Goal: Transaction & Acquisition: Purchase product/service

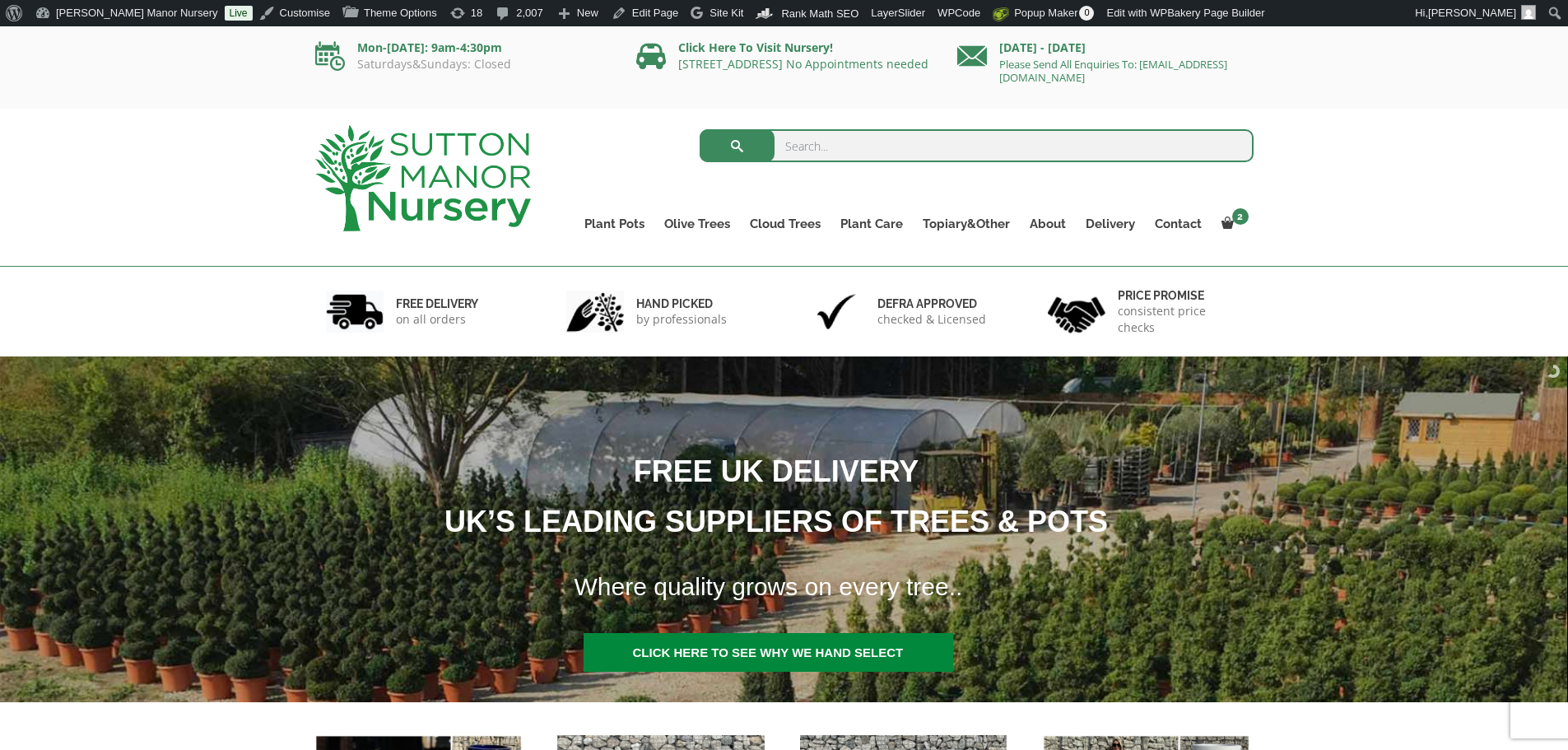
click at [1005, 131] on input "search" at bounding box center [976, 146] width 554 height 33
click at [797, 136] on input "search" at bounding box center [976, 146] width 554 height 33
type input "j285"
click at [700, 130] on button "submit" at bounding box center [737, 146] width 75 height 33
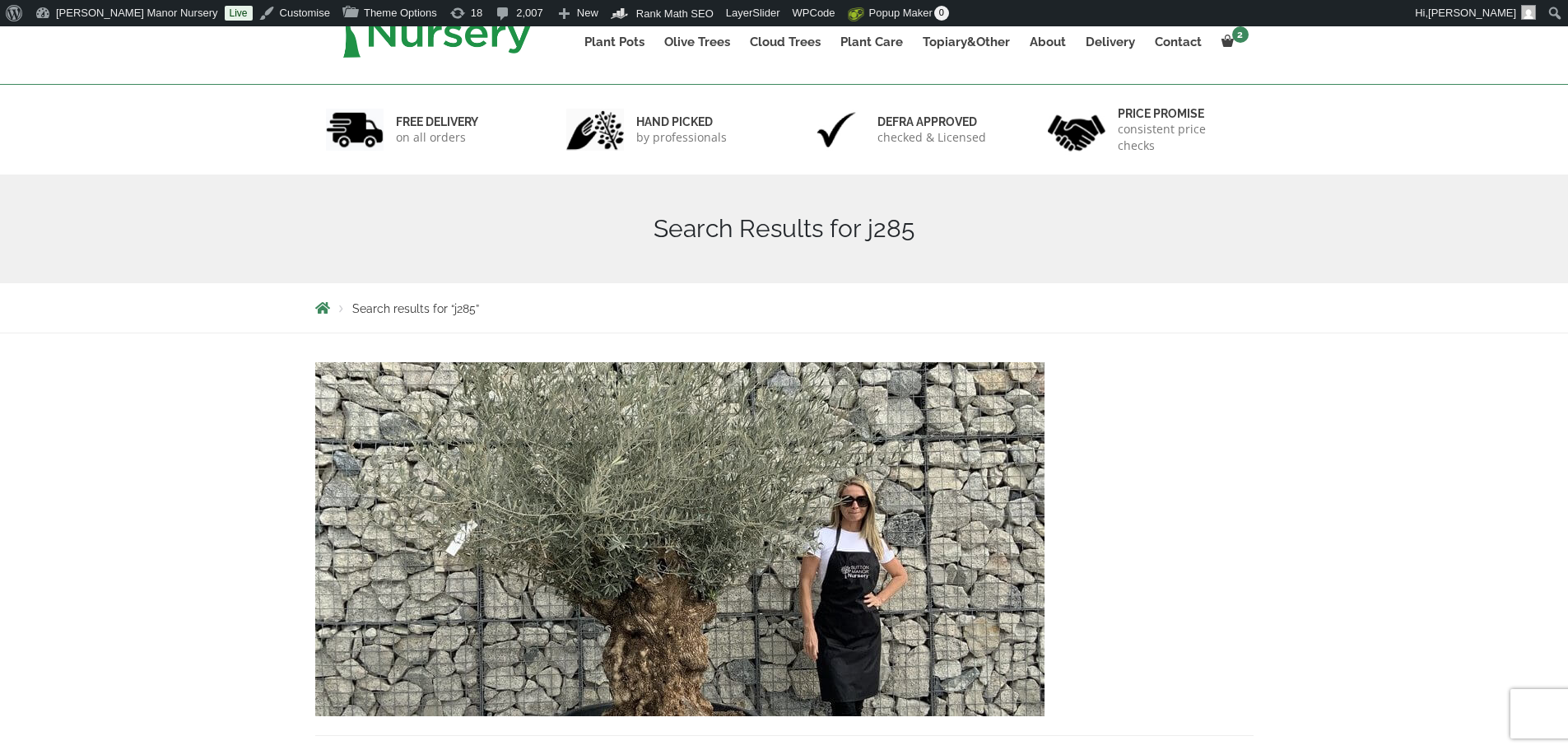
scroll to position [247, 0]
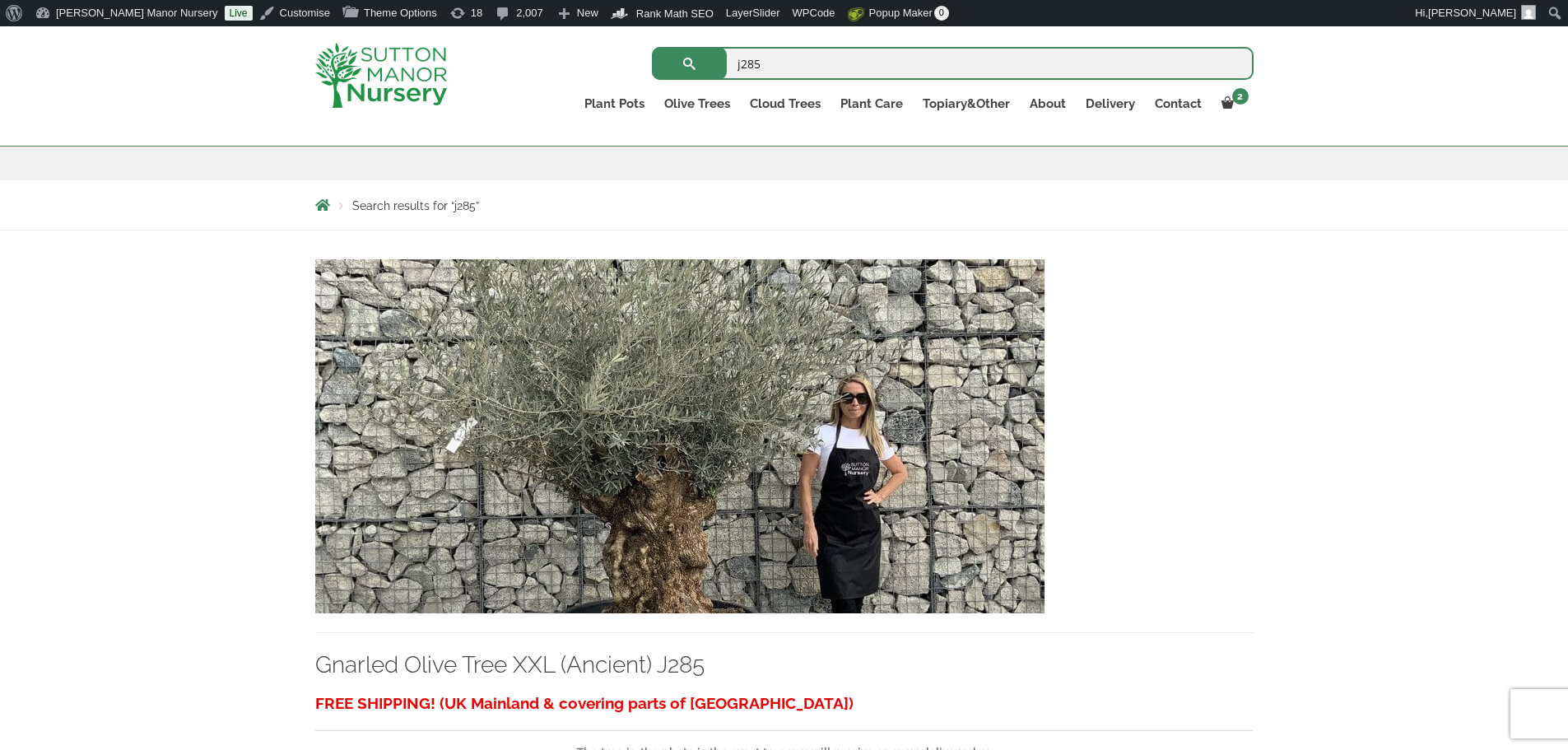
click at [719, 372] on img at bounding box center [680, 437] width 730 height 354
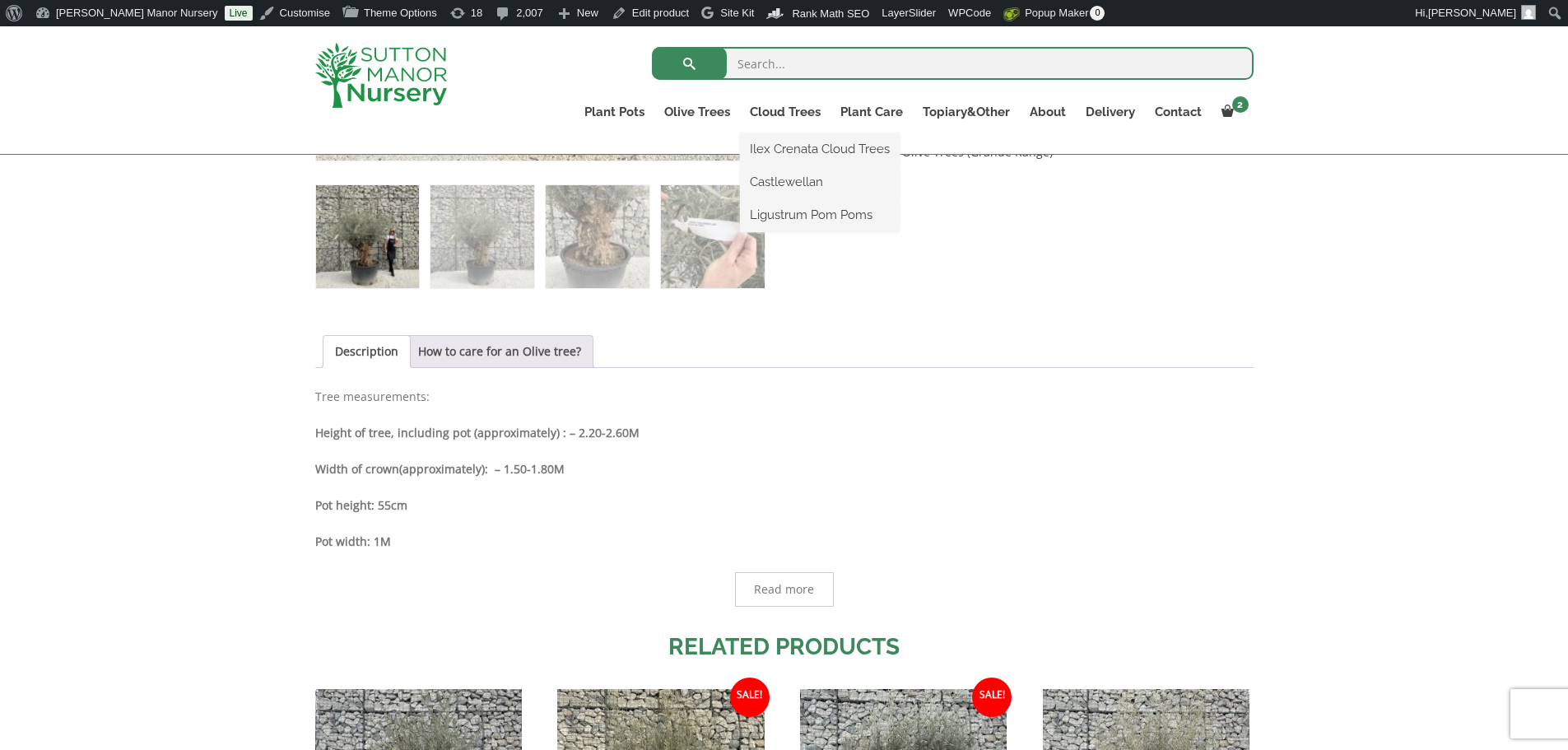
scroll to position [824, 0]
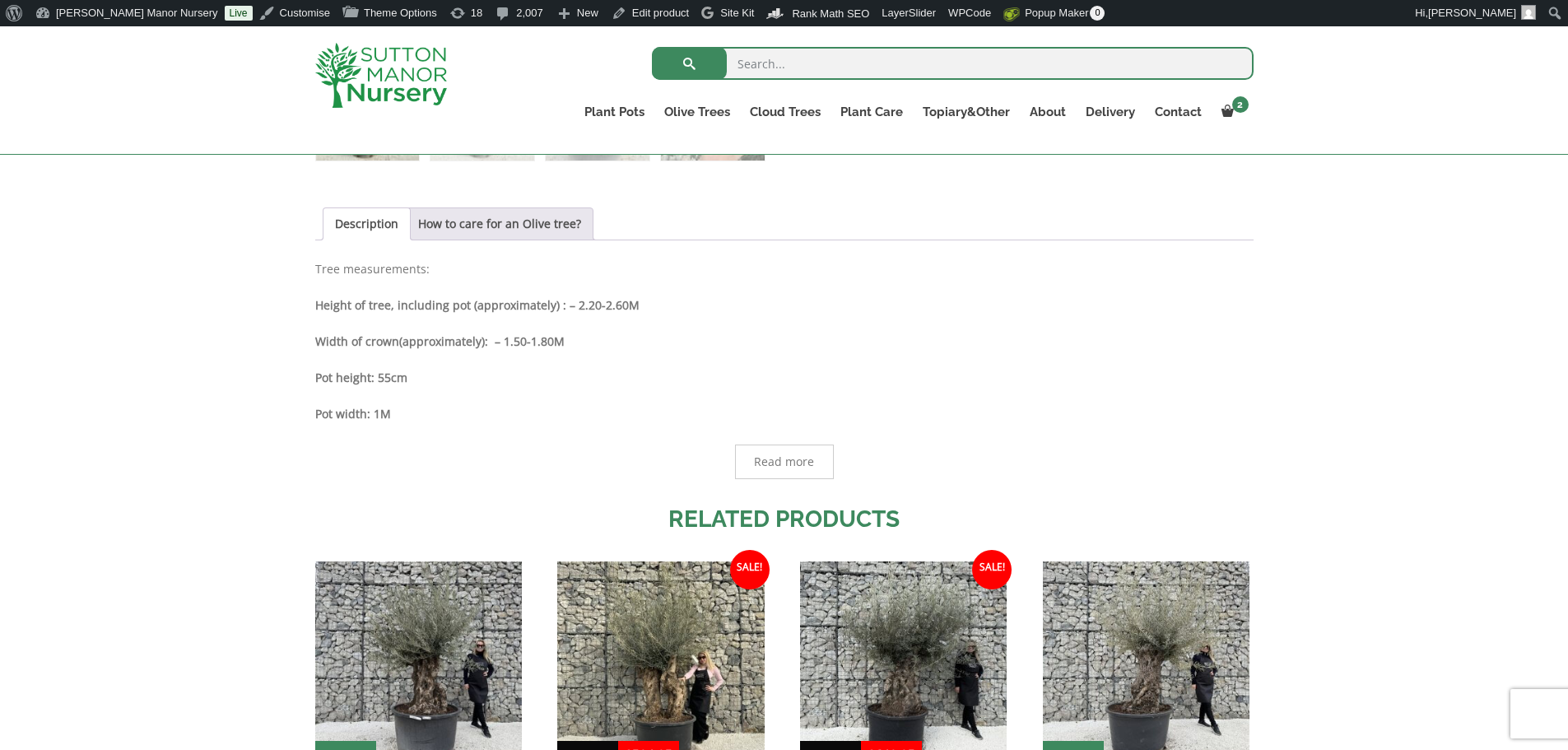
drag, startPoint x: 322, startPoint y: 397, endPoint x: 332, endPoint y: 392, distance: 11.2
drag, startPoint x: 332, startPoint y: 392, endPoint x: 509, endPoint y: 403, distance: 177.3
click at [507, 405] on p "Pot width: 1M" at bounding box center [784, 414] width 938 height 20
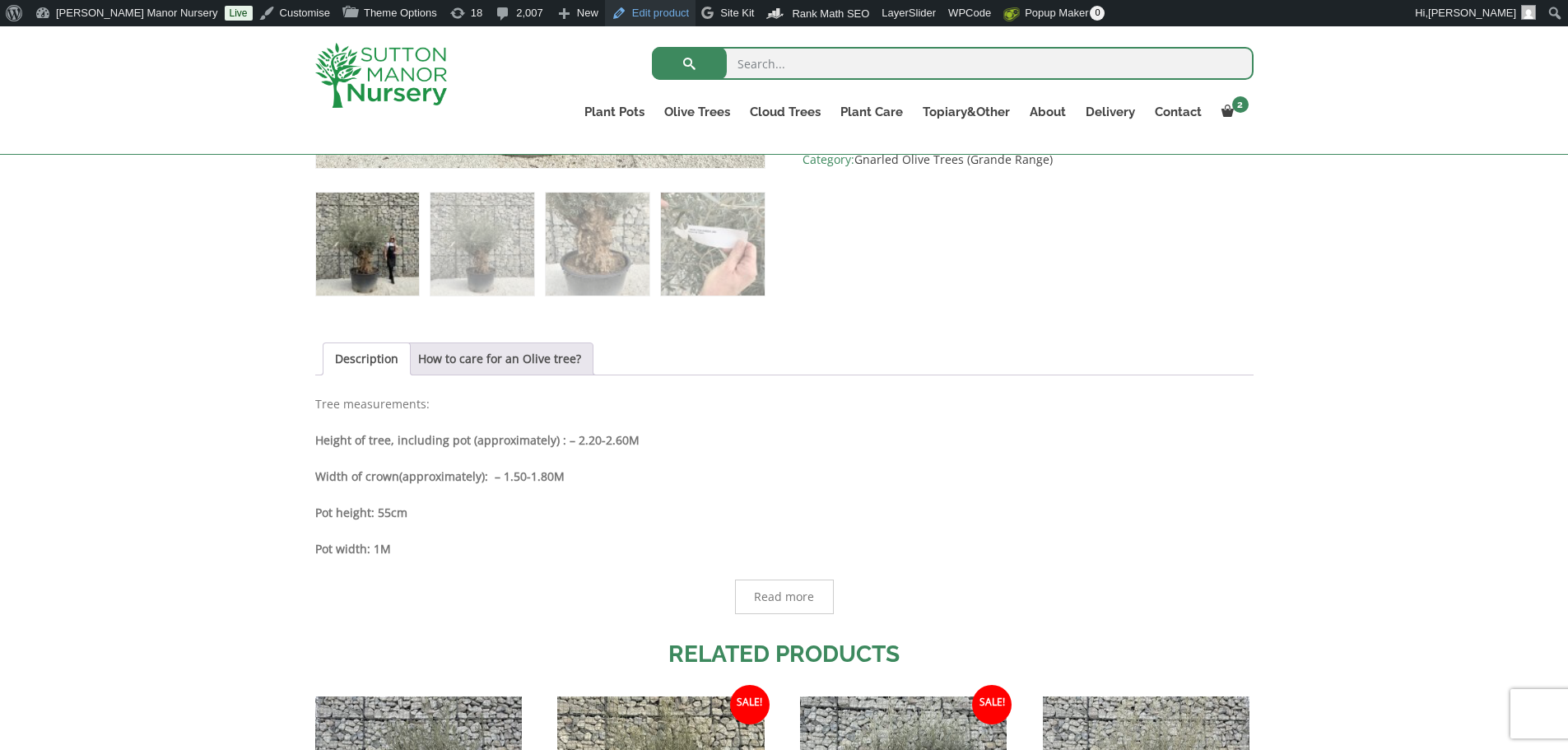
scroll to position [659, 0]
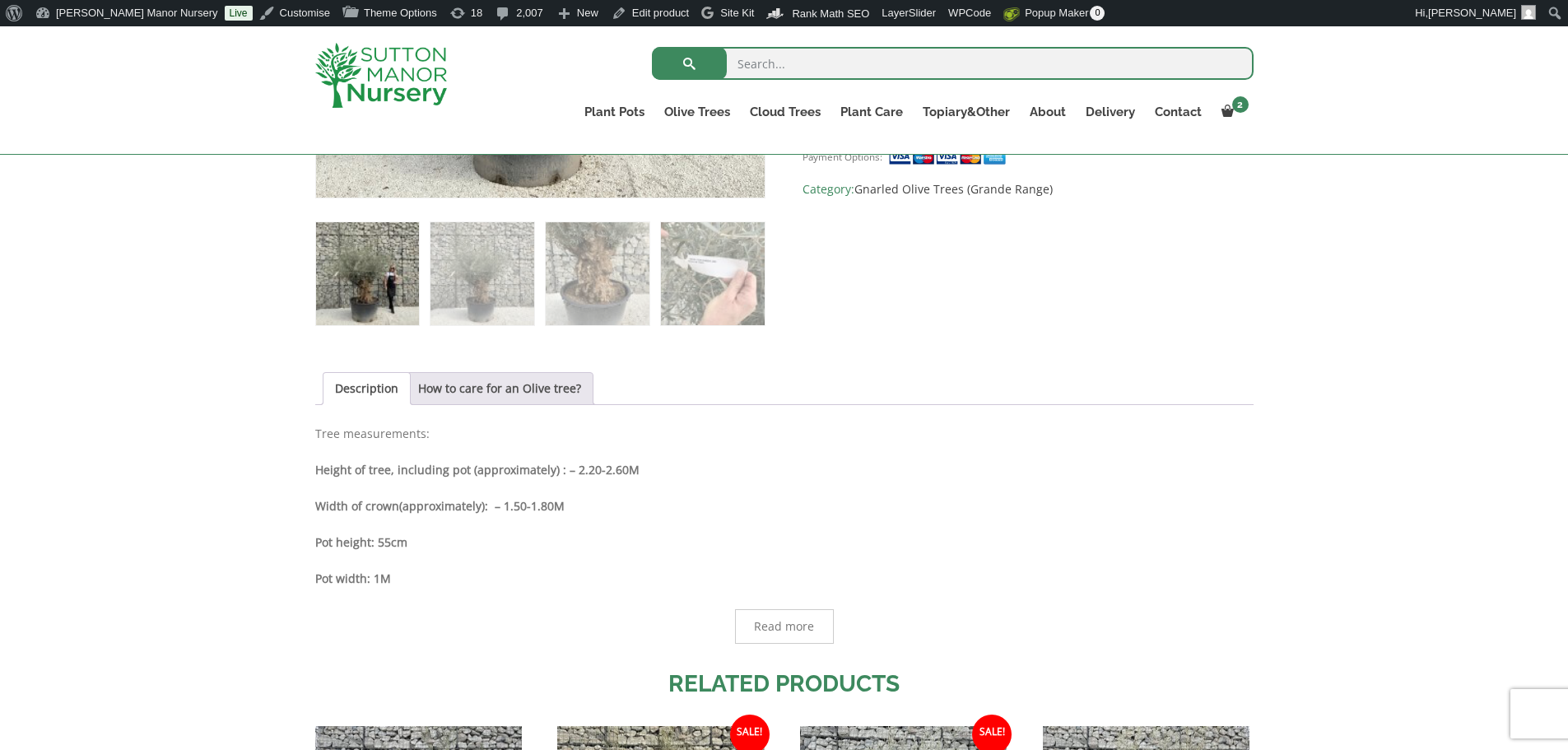
click at [372, 66] on img at bounding box center [381, 76] width 131 height 65
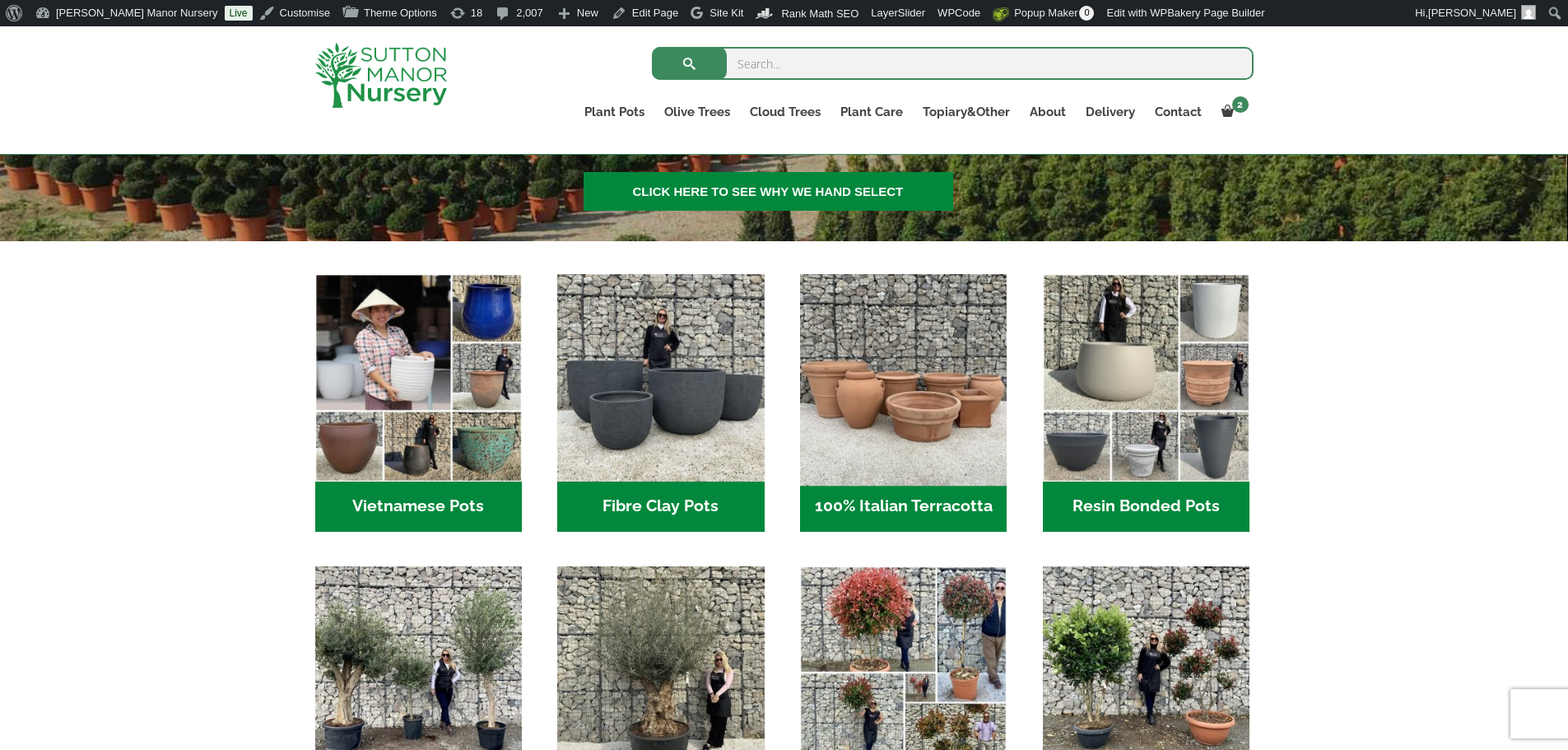
scroll to position [412, 0]
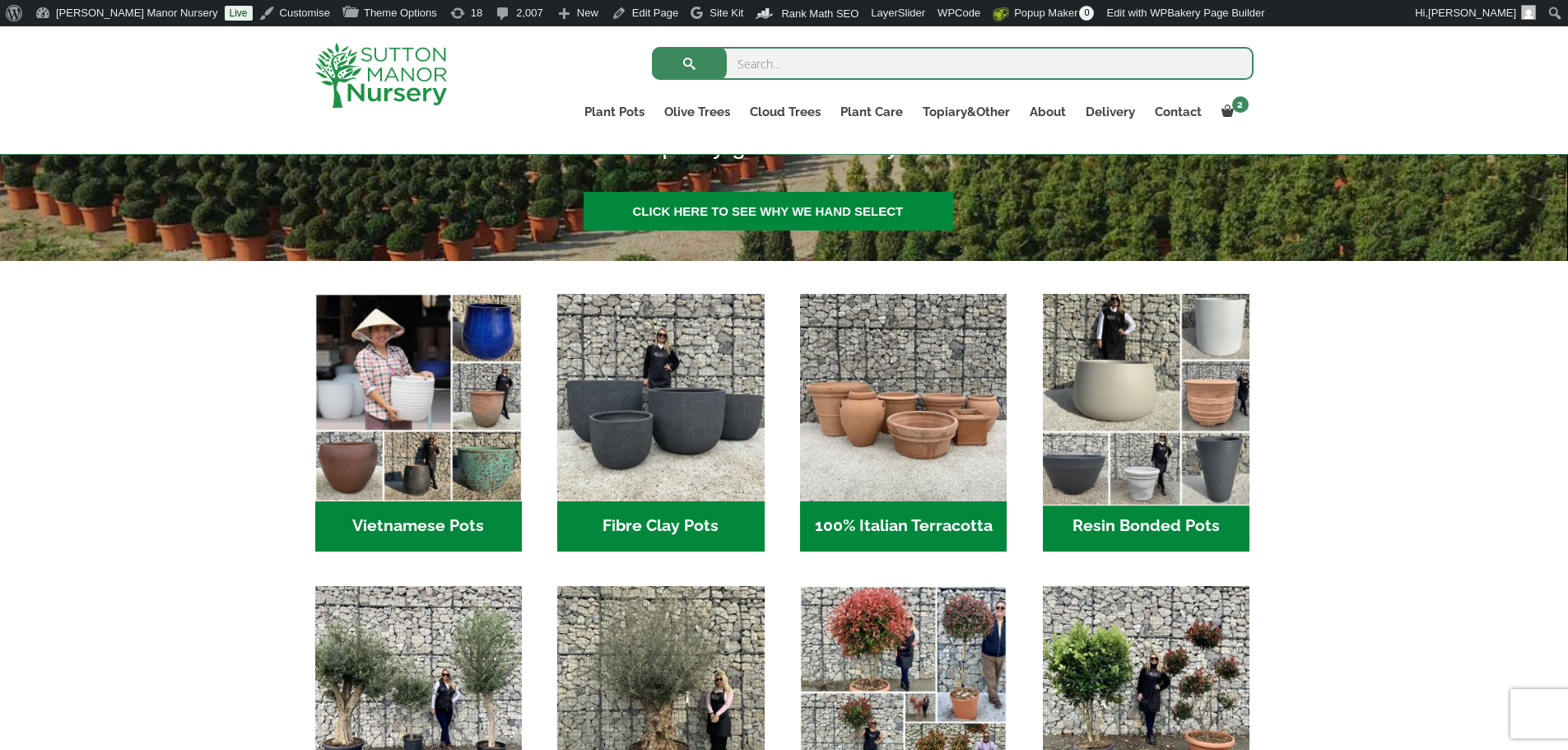
click at [1102, 358] on img "Visit product category Resin Bonded Pots" at bounding box center [1146, 398] width 218 height 218
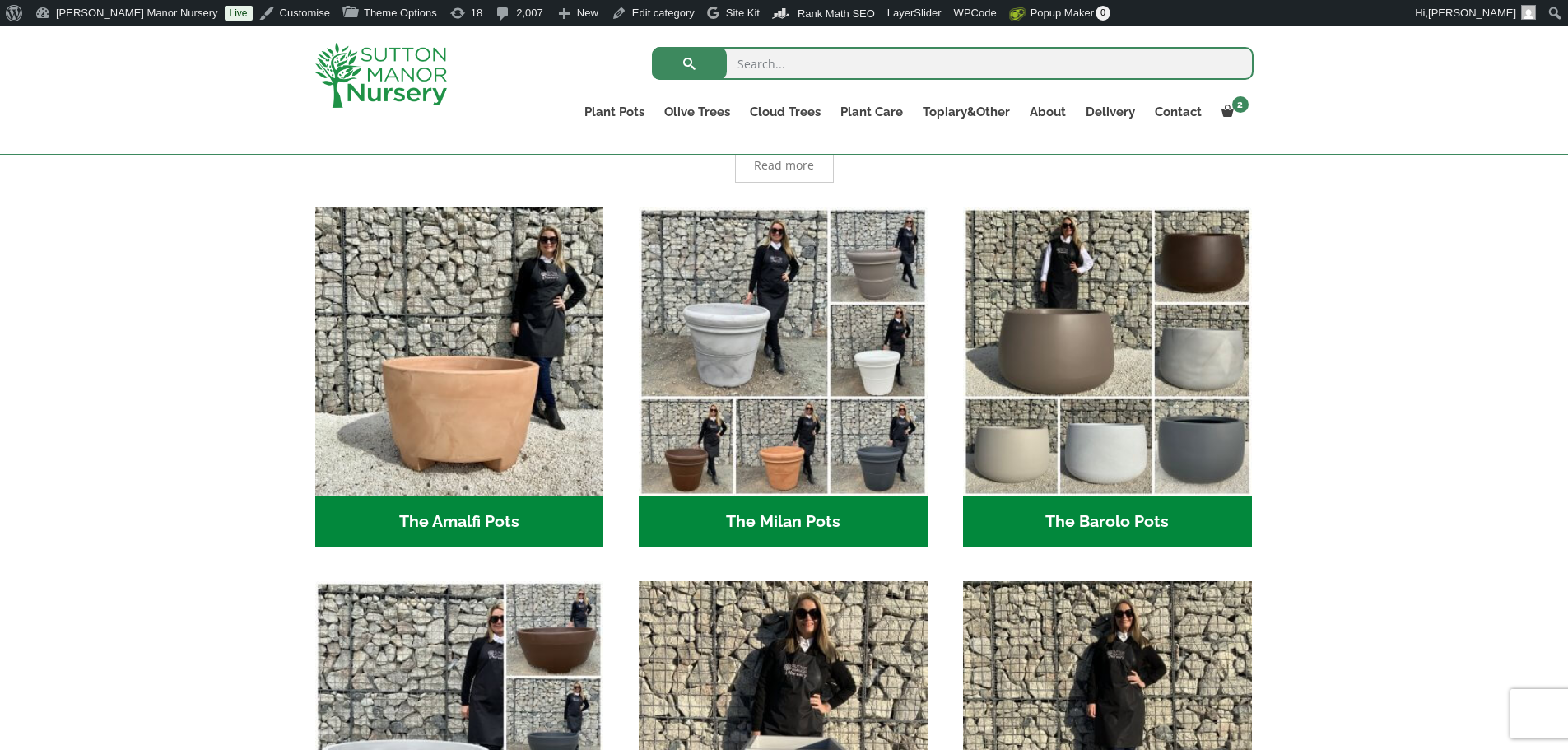
scroll to position [494, 0]
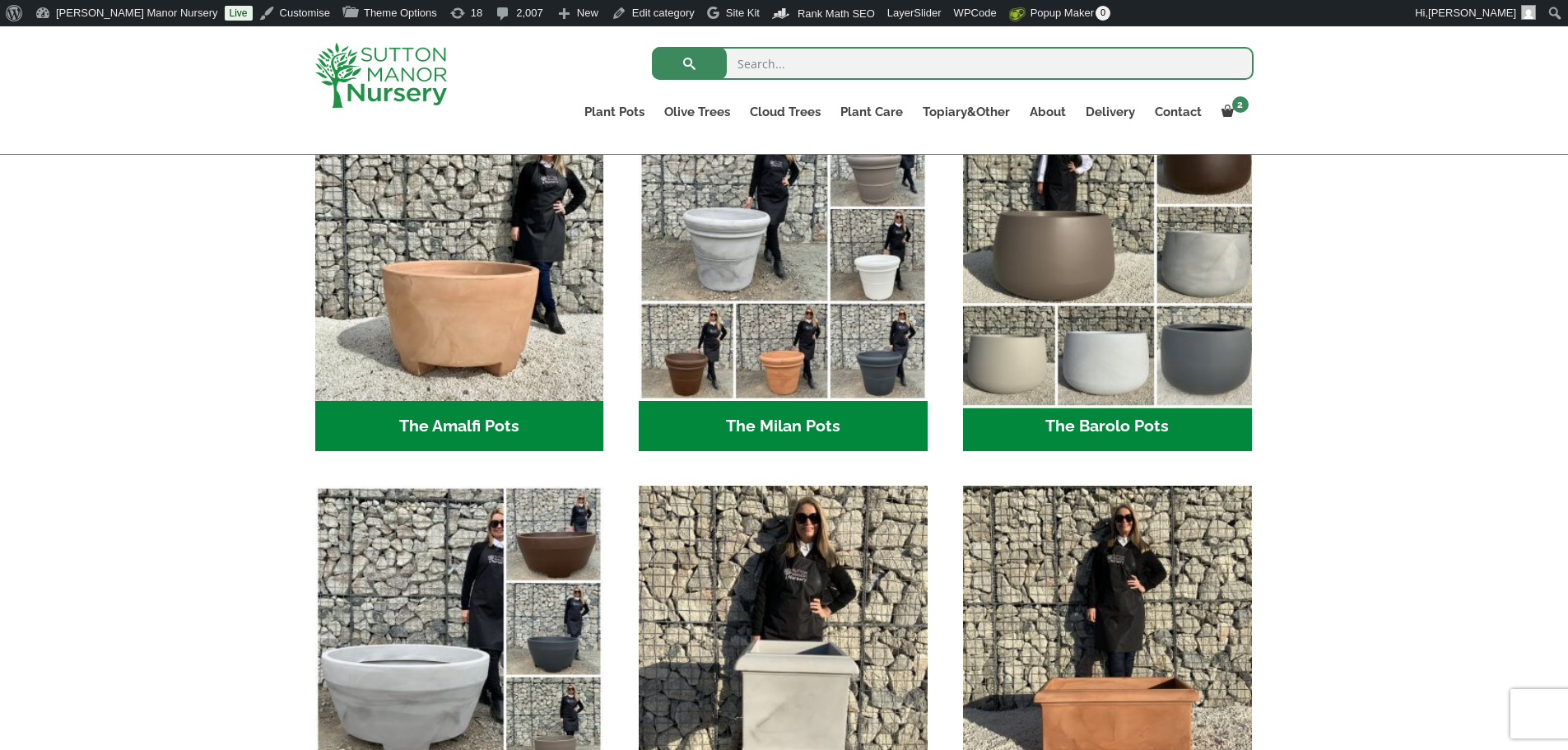
click at [1143, 315] on img "Visit product category The Barolo Pots" at bounding box center [1107, 256] width 303 height 303
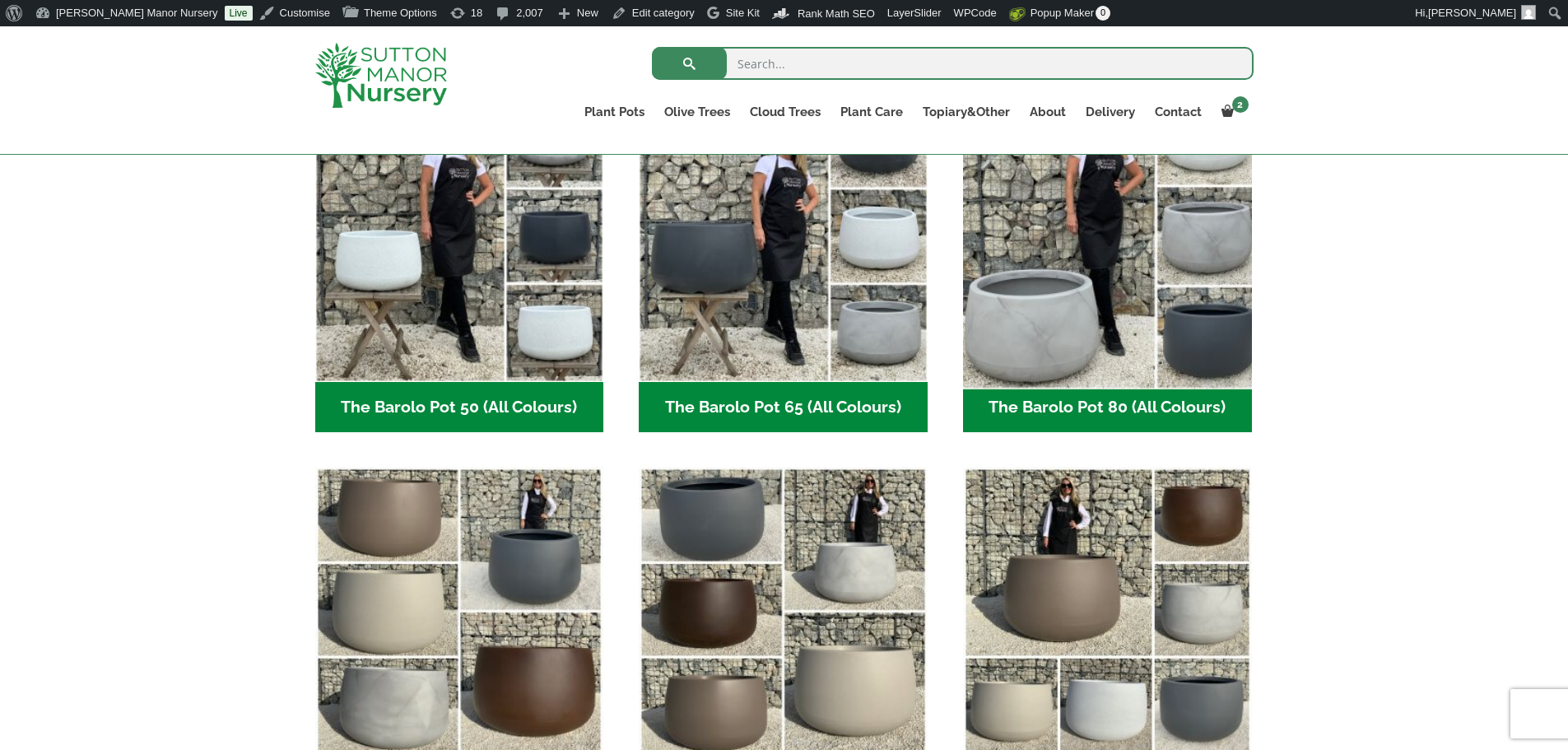
scroll to position [659, 0]
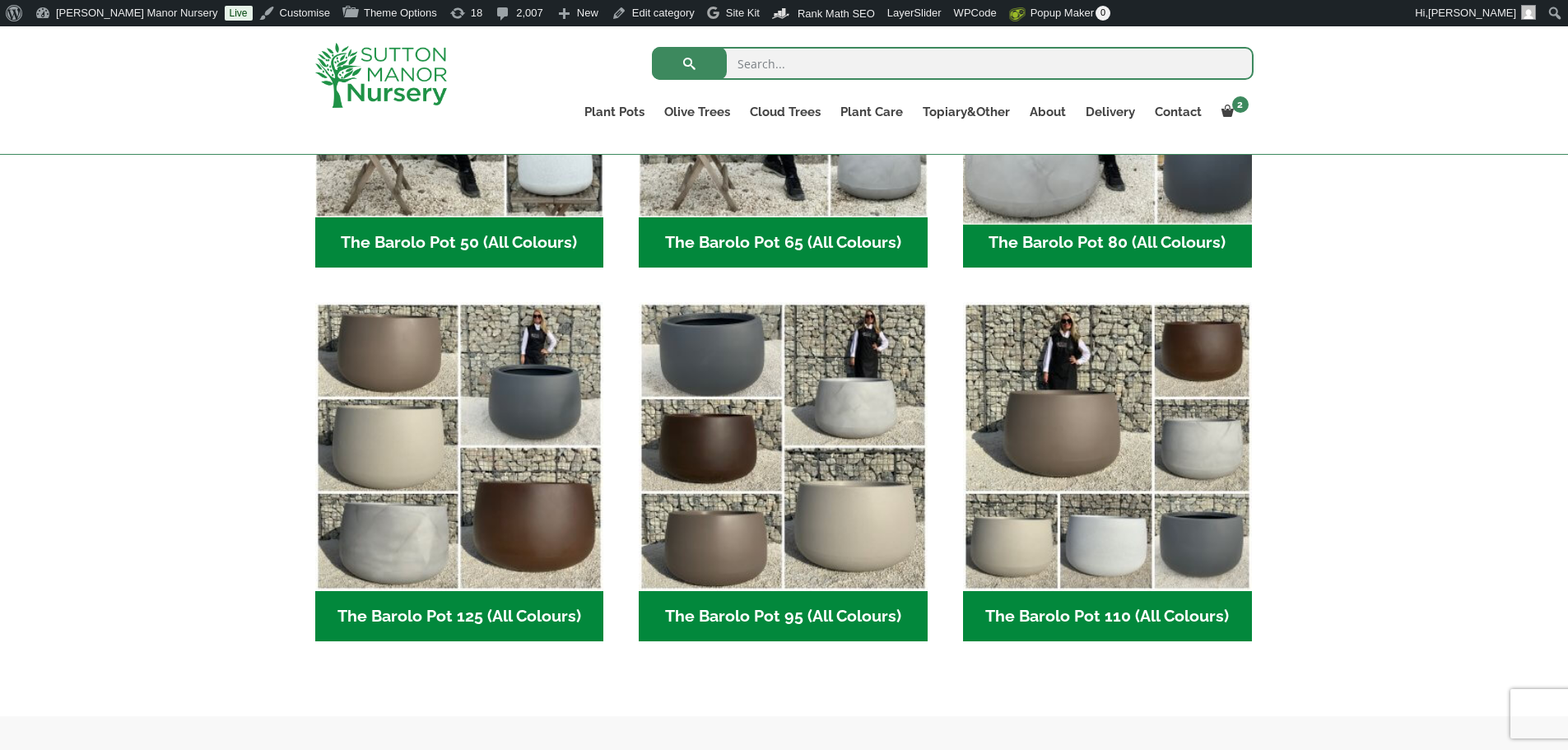
click at [1094, 166] on img "Visit product category The Barolo Pot 80 (All Colours)" at bounding box center [1107, 72] width 303 height 303
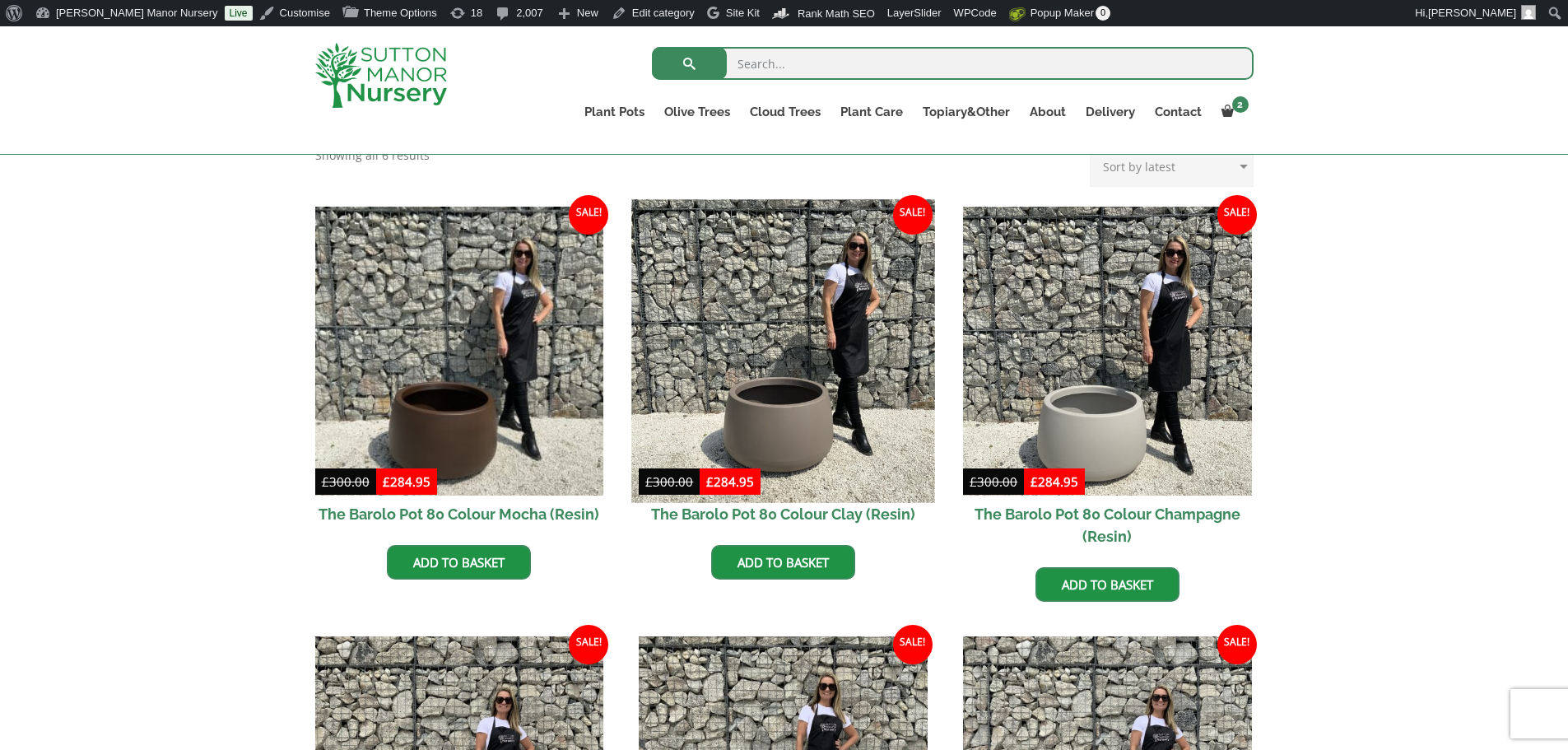
scroll to position [412, 0]
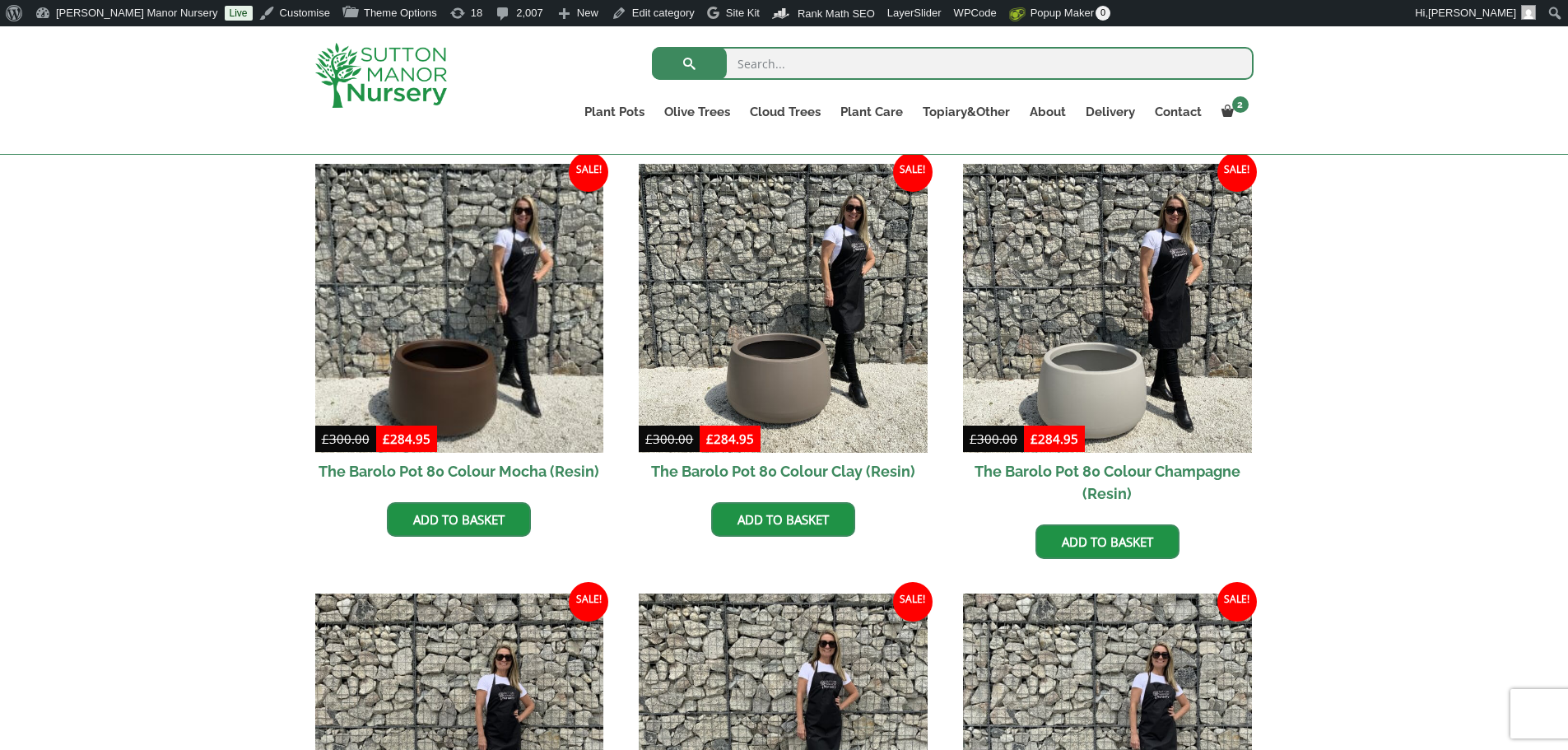
click at [320, 82] on img at bounding box center [381, 76] width 131 height 65
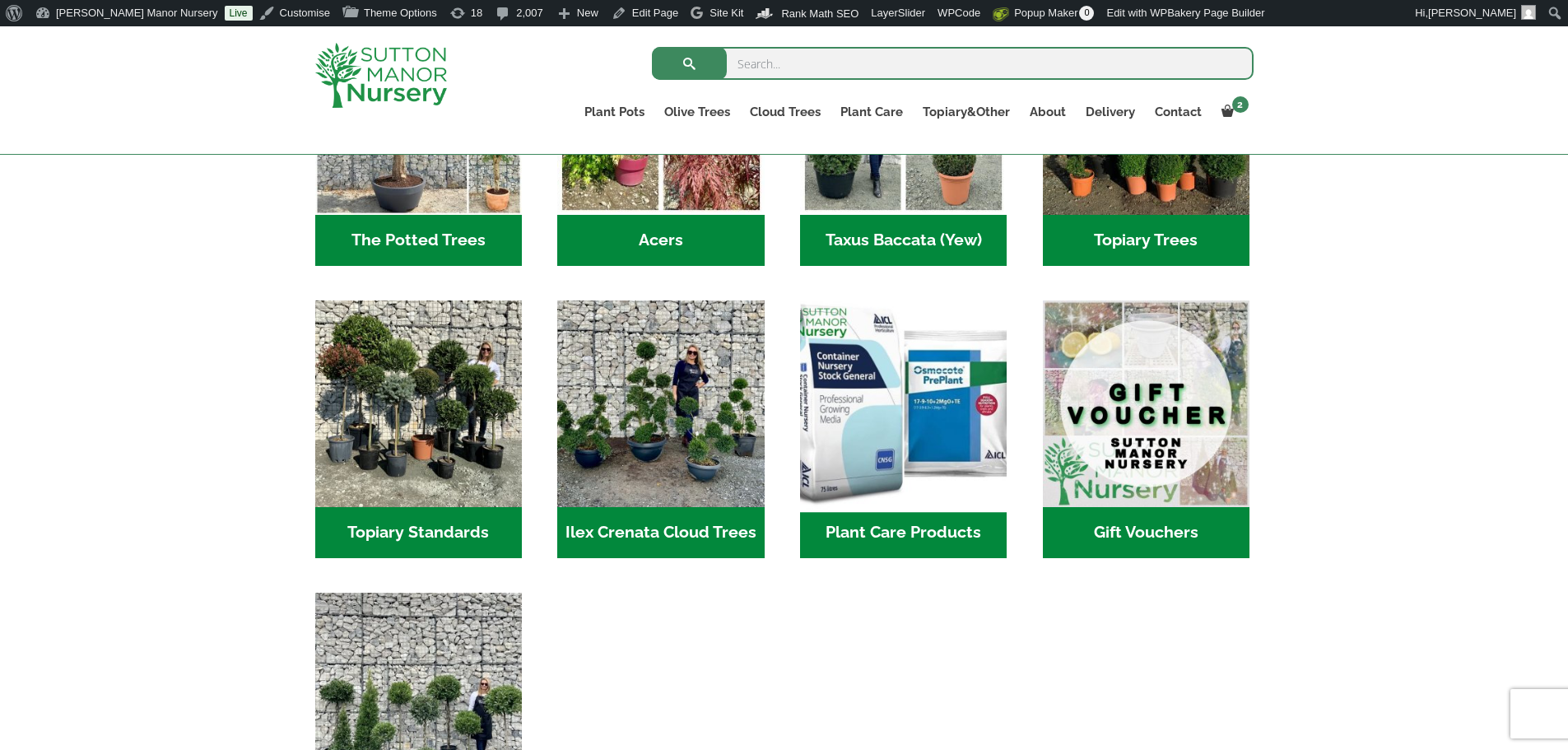
scroll to position [1318, 0]
click at [915, 358] on img "Visit product category Plant Care Products" at bounding box center [904, 403] width 218 height 218
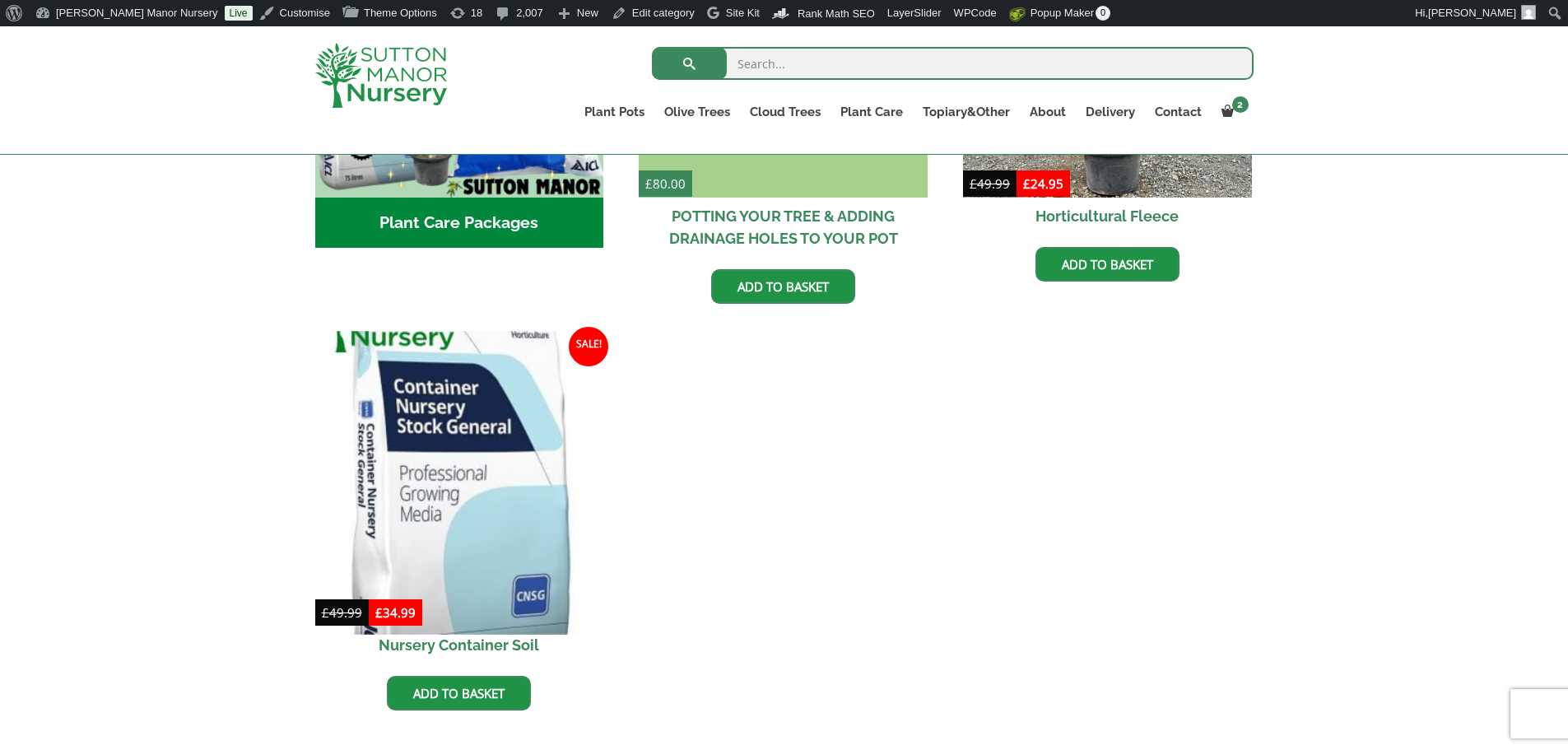
scroll to position [824, 0]
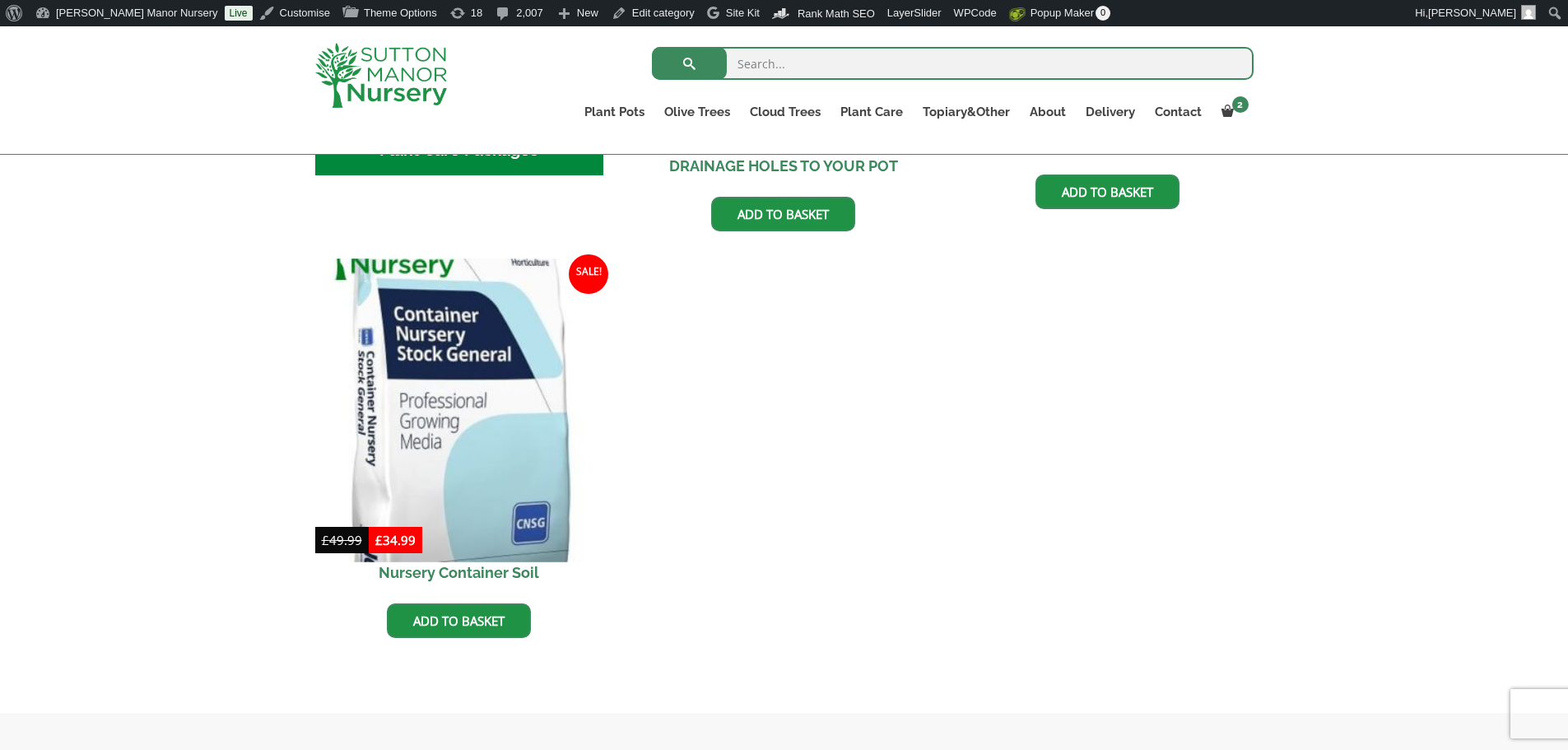
click at [496, 468] on img at bounding box center [459, 410] width 303 height 303
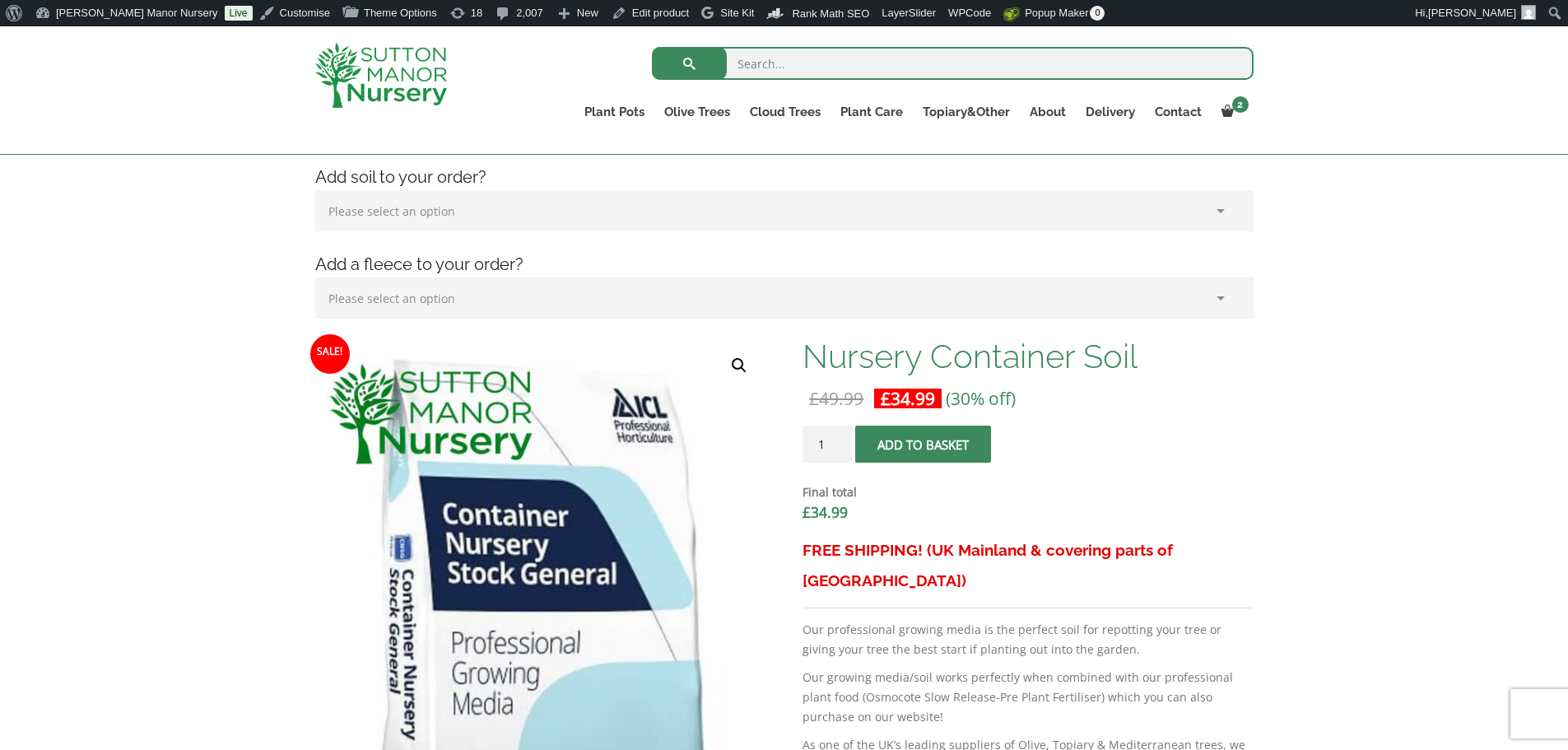
scroll to position [300, 0]
